Goal: Task Accomplishment & Management: Manage account settings

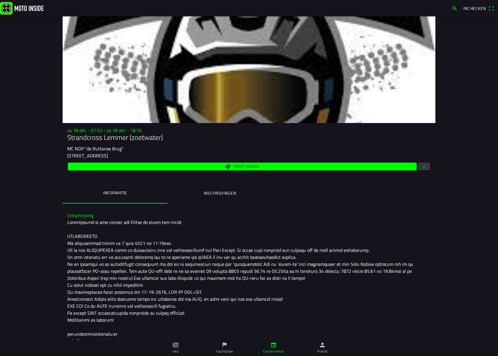
click at [455, 10] on span "button" at bounding box center [455, 8] width 6 height 9
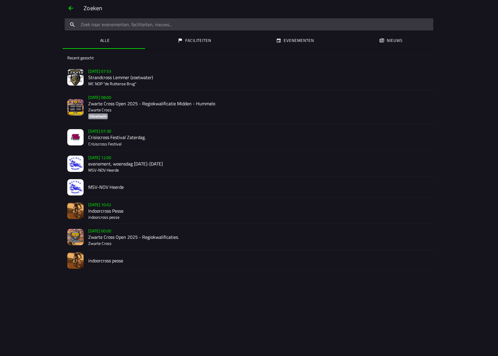
click at [134, 85] on p "MC NOP "de Ruttense Brug"" at bounding box center [259, 84] width 343 height 6
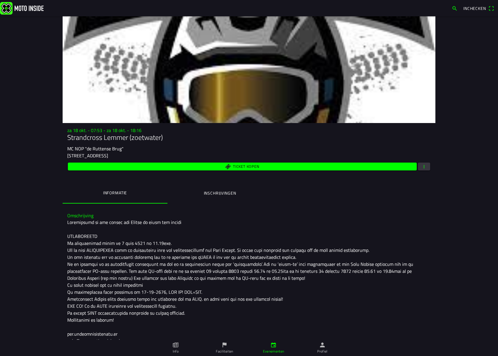
click at [426, 168] on button "button" at bounding box center [424, 167] width 12 height 8
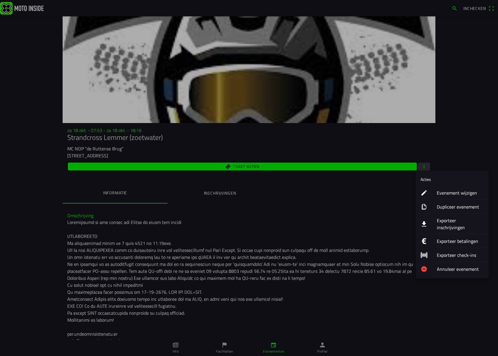
click at [447, 194] on ion-label "Evenement wijzigen" at bounding box center [460, 193] width 47 height 7
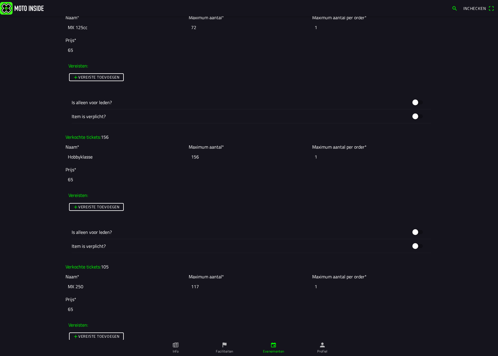
scroll to position [728, 0]
